Goal: Task Accomplishment & Management: Manage account settings

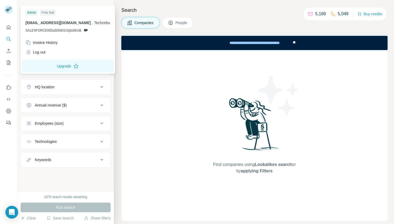
click at [10, 9] on rect at bounding box center [8, 9] width 9 height 9
click at [40, 53] on div "Log out" at bounding box center [35, 52] width 20 height 5
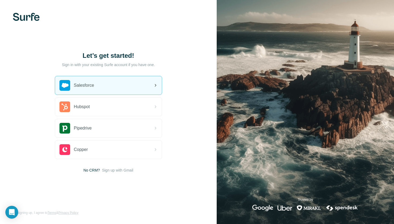
click at [82, 85] on span "Salesforce" at bounding box center [84, 85] width 20 height 6
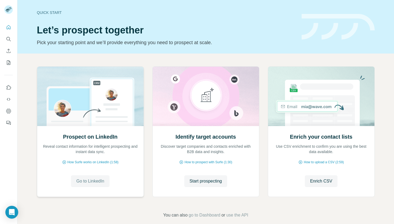
click at [93, 183] on span "Go to LinkedIn" at bounding box center [90, 181] width 28 height 6
